Goal: Information Seeking & Learning: Learn about a topic

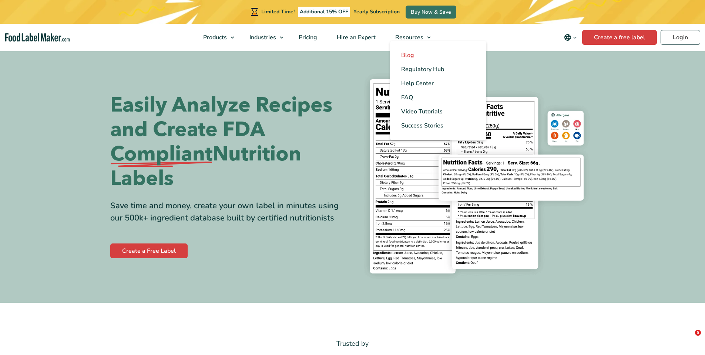
click at [409, 54] on span "Blog" at bounding box center [407, 55] width 13 height 8
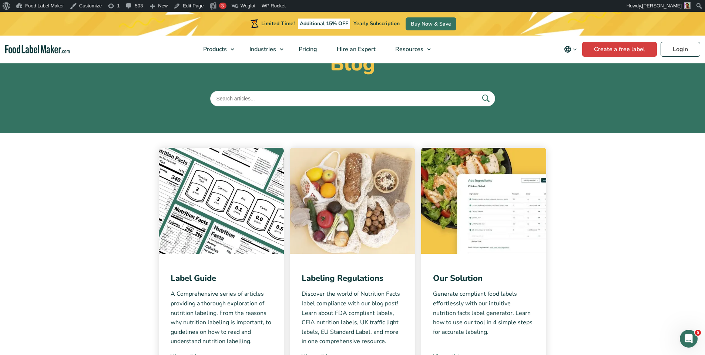
scroll to position [125, 0]
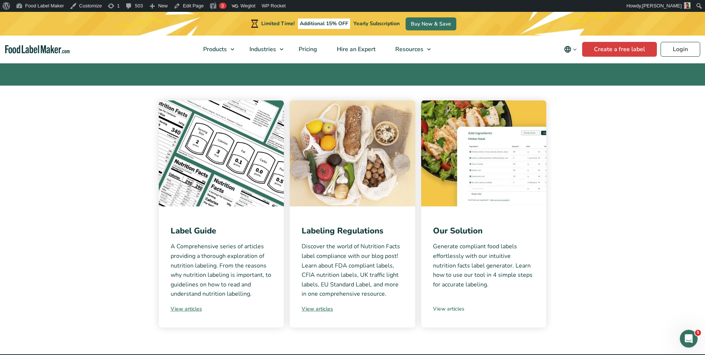
click at [456, 306] on link "View articles" at bounding box center [484, 309] width 102 height 8
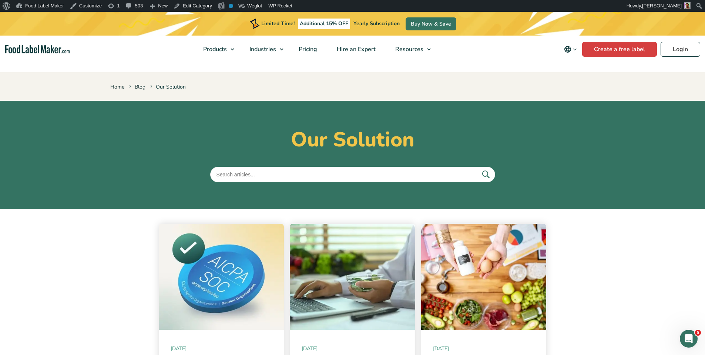
click at [373, 169] on input "text" at bounding box center [352, 175] width 285 height 16
type input "creating labels"
click at [478, 168] on button "submit" at bounding box center [486, 174] width 16 height 12
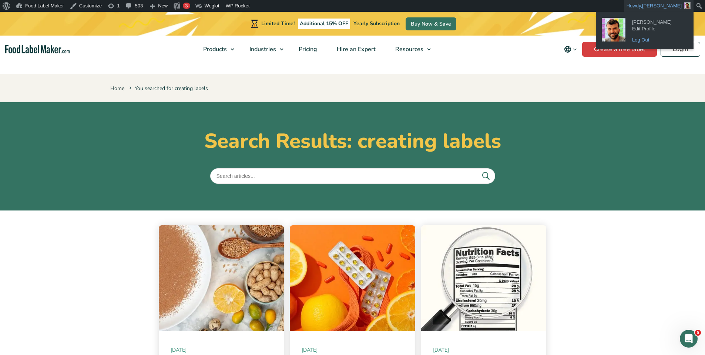
click at [642, 37] on link "Log Out" at bounding box center [658, 40] width 59 height 10
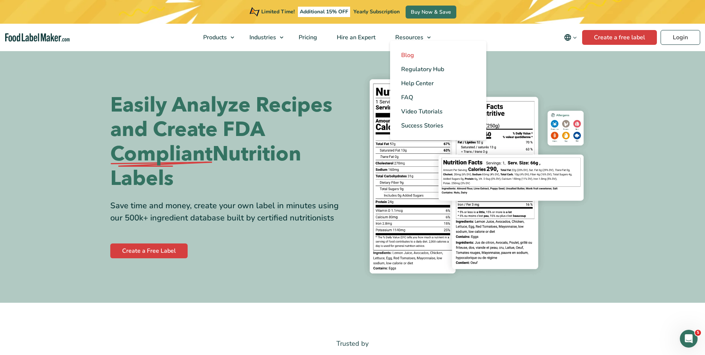
click at [405, 55] on span "Blog" at bounding box center [407, 55] width 13 height 8
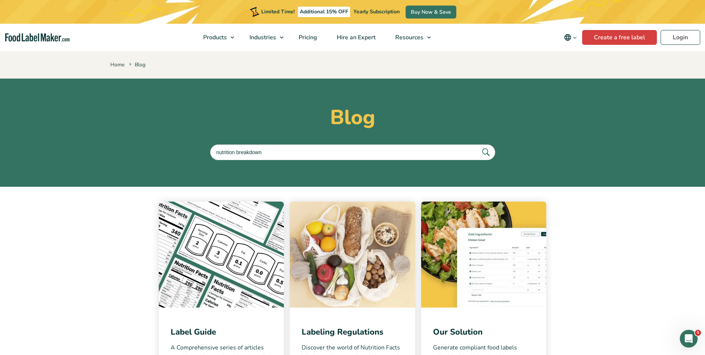
type input "nutrition breakdown"
click at [478, 146] on button "submit" at bounding box center [486, 152] width 16 height 12
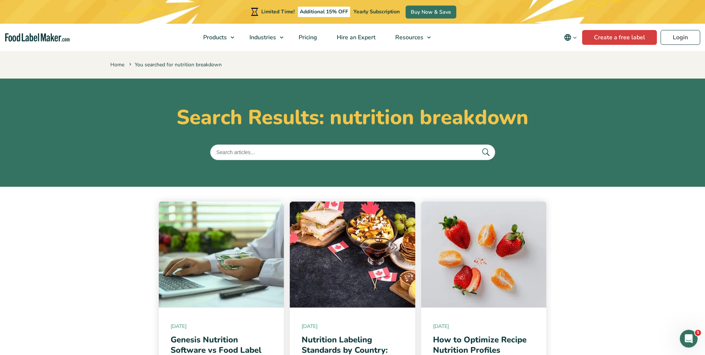
click at [267, 152] on input "text" at bounding box center [352, 152] width 285 height 16
type input "sering size"
click at [478, 146] on button "submit" at bounding box center [486, 152] width 16 height 12
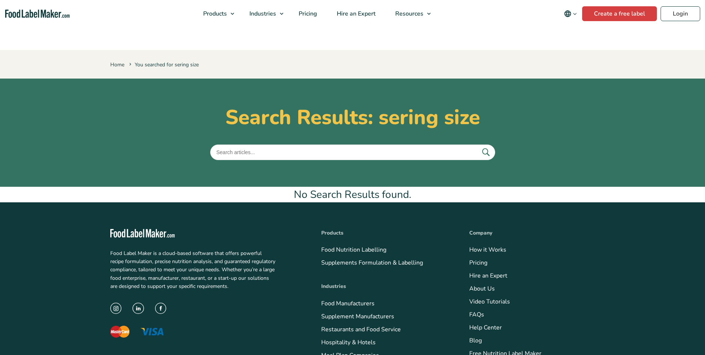
click at [237, 150] on input "text" at bounding box center [352, 152] width 285 height 16
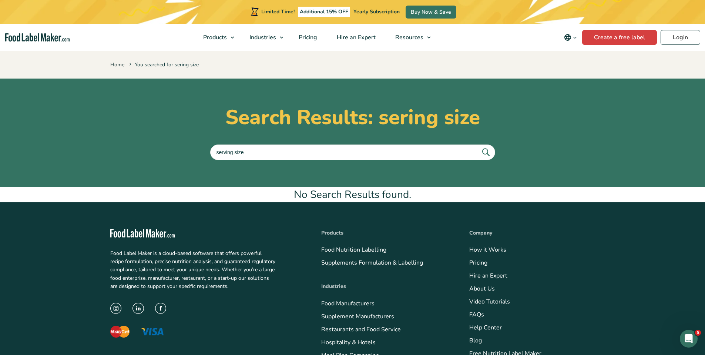
type input "serving size"
click at [478, 146] on button "submit" at bounding box center [486, 152] width 16 height 12
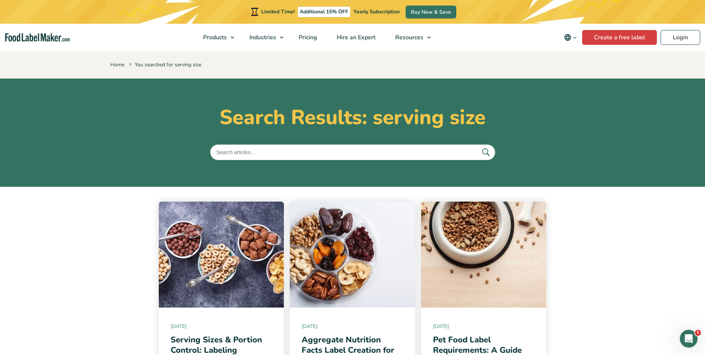
click at [271, 154] on input "text" at bounding box center [352, 152] width 285 height 16
type input "business"
click at [478, 146] on button "submit" at bounding box center [486, 152] width 16 height 12
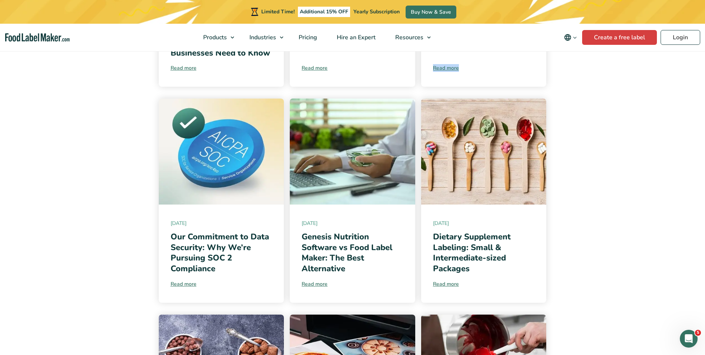
scroll to position [310, 0]
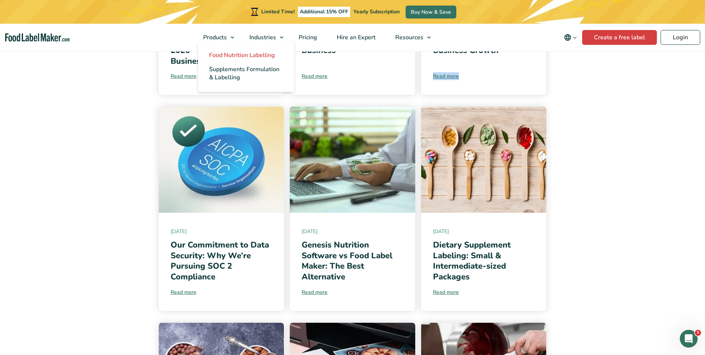
click at [223, 55] on span "Food Nutrition Labelling" at bounding box center [242, 55] width 66 height 8
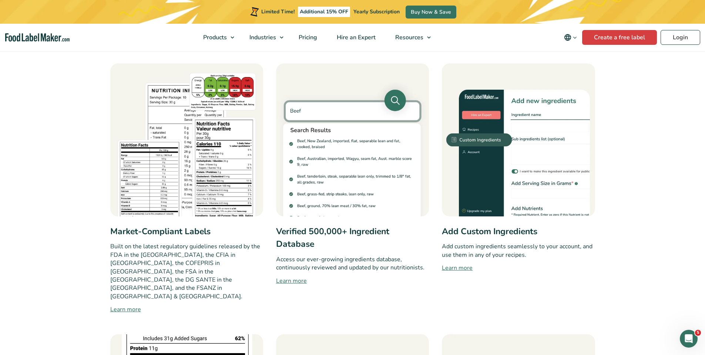
scroll to position [343, 0]
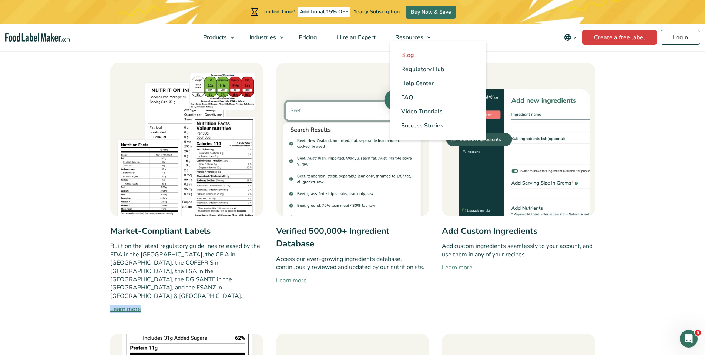
click at [417, 59] on link "Blog" at bounding box center [438, 55] width 96 height 14
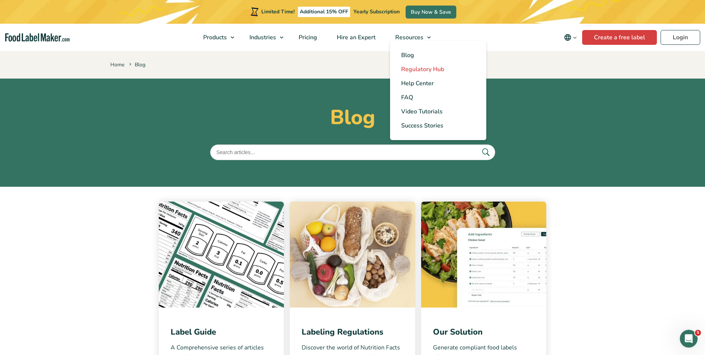
click at [426, 68] on span "Regulatory Hub" at bounding box center [422, 69] width 43 height 8
